Goal: Task Accomplishment & Management: Manage account settings

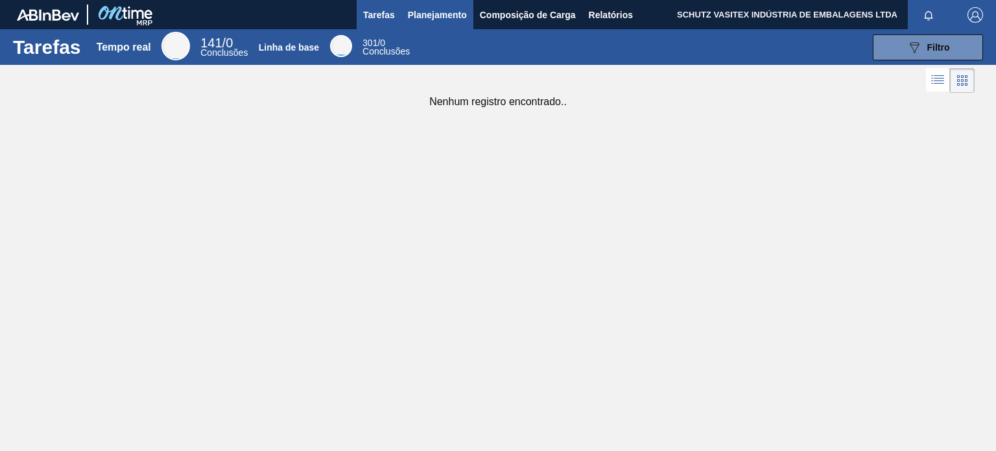
click at [416, 12] on font "Planejamento" at bounding box center [437, 15] width 59 height 10
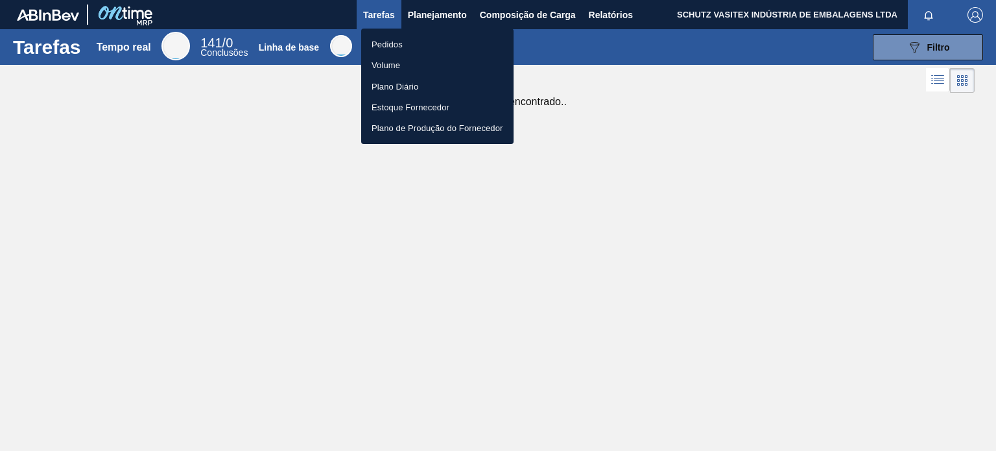
click at [405, 47] on li "Pedidos" at bounding box center [437, 44] width 152 height 21
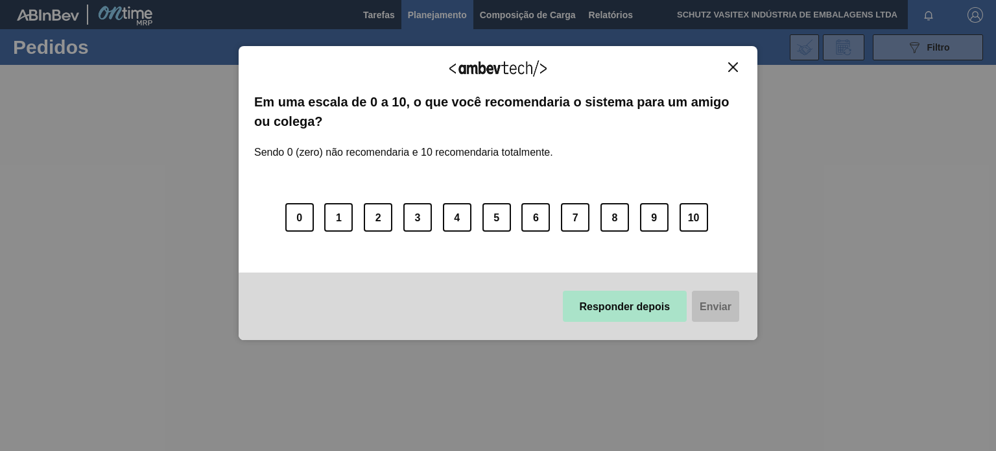
click at [646, 316] on button "Responder depois" at bounding box center [625, 305] width 124 height 31
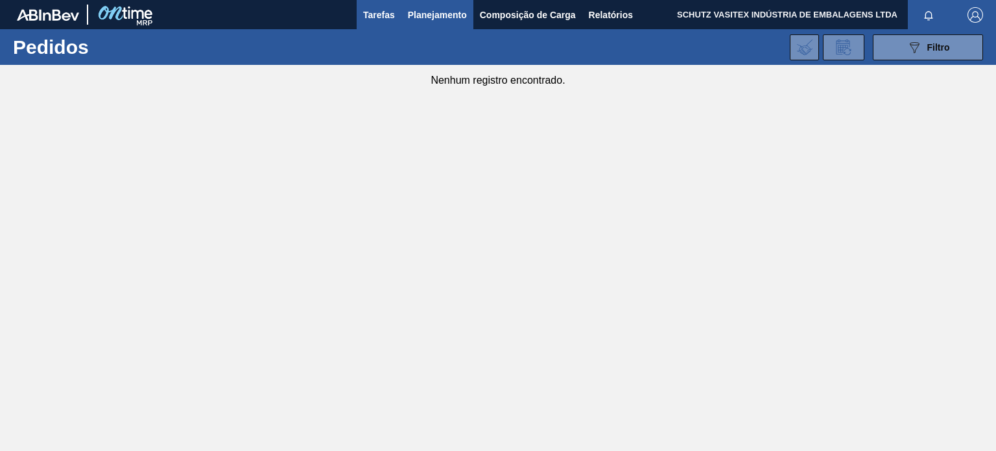
click at [392, 15] on font "Tarefas" at bounding box center [379, 15] width 32 height 10
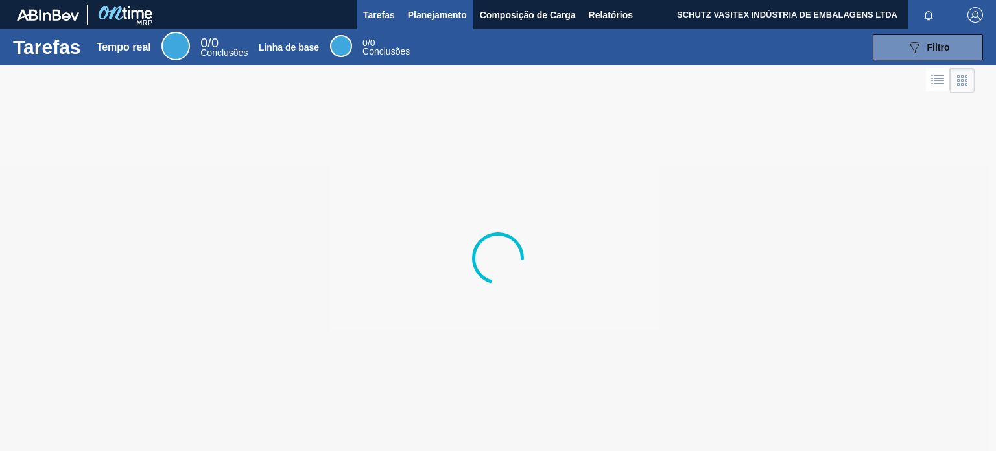
click at [425, 14] on font "Planejamento" at bounding box center [437, 15] width 59 height 10
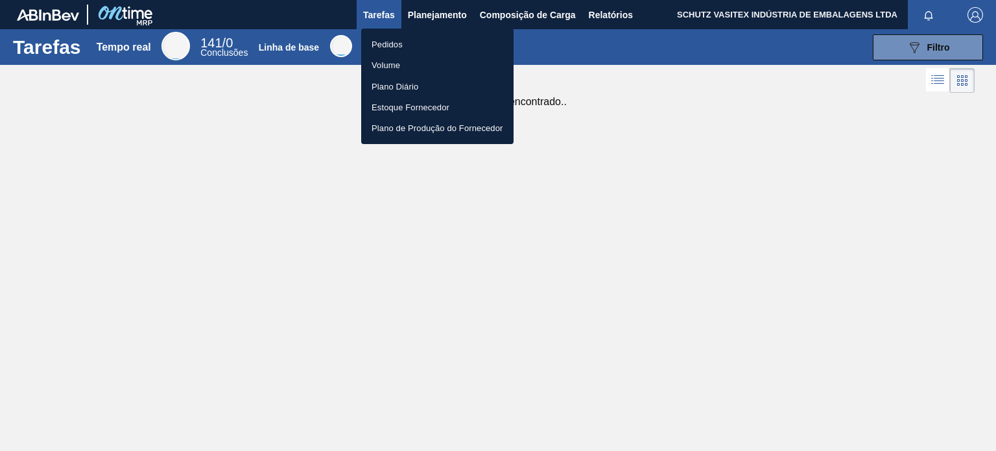
click at [586, 106] on div at bounding box center [498, 225] width 996 height 451
